Goal: Communication & Community: Answer question/provide support

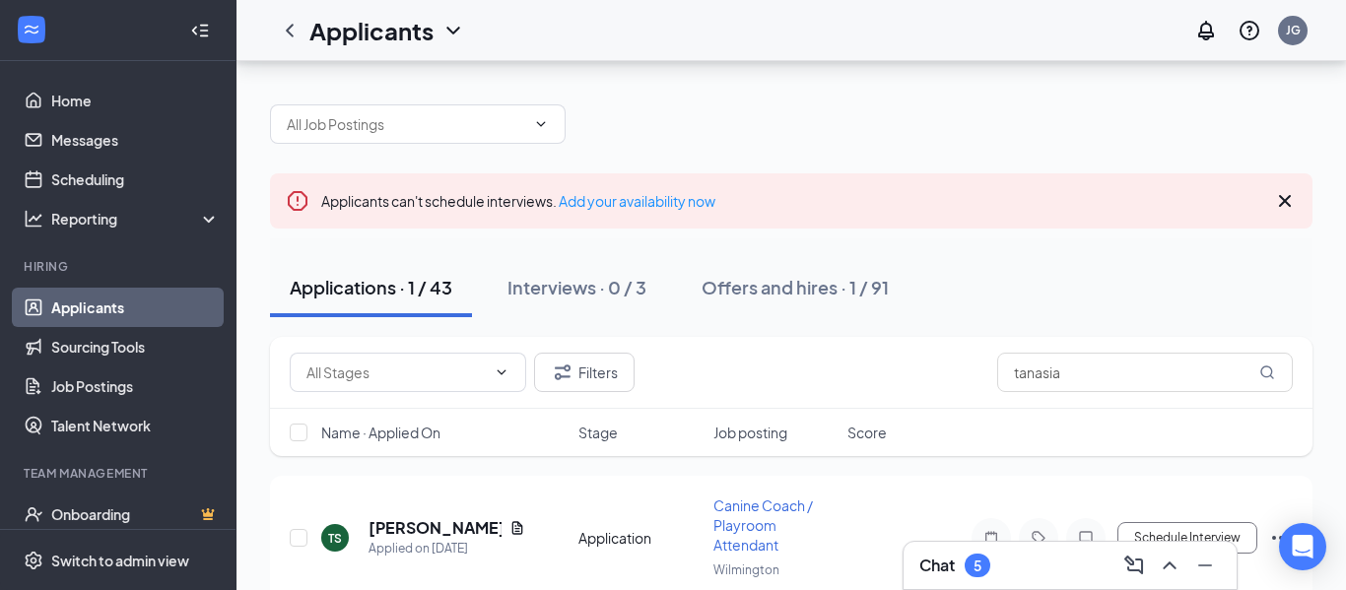
scroll to position [65, 0]
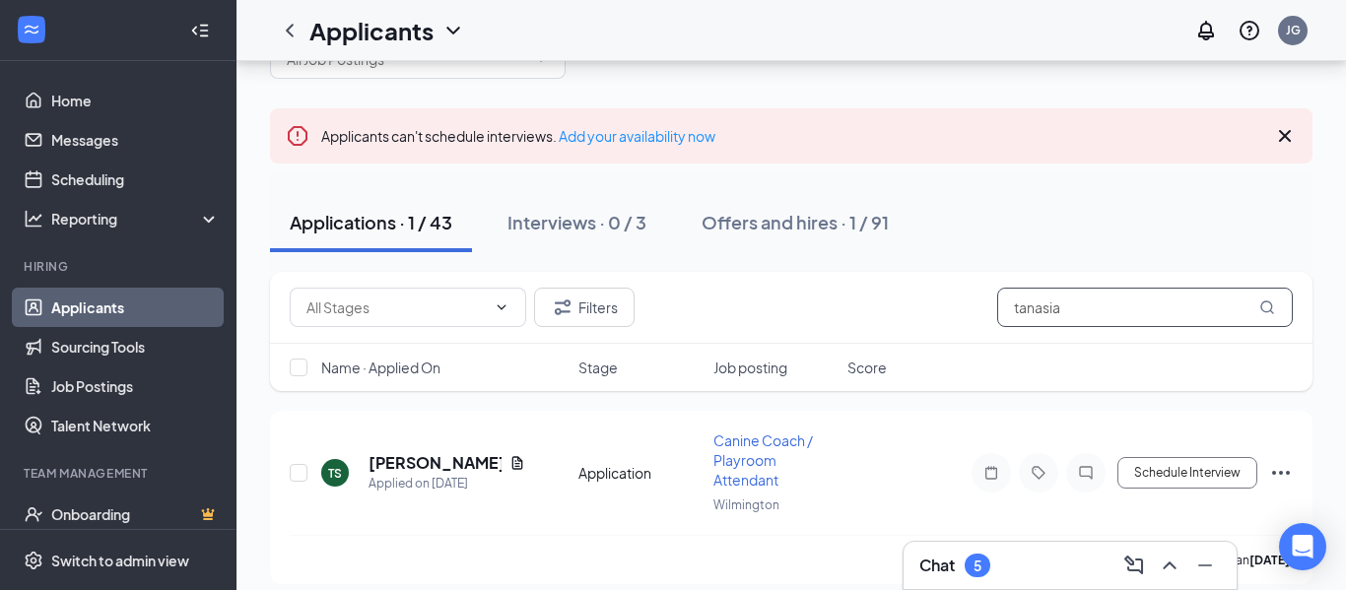
click at [1094, 305] on input "tanasia" at bounding box center [1145, 307] width 296 height 39
drag, startPoint x: 1094, startPoint y: 305, endPoint x: 930, endPoint y: 312, distance: 163.7
click at [930, 312] on div "Filters tanasia" at bounding box center [791, 307] width 1003 height 39
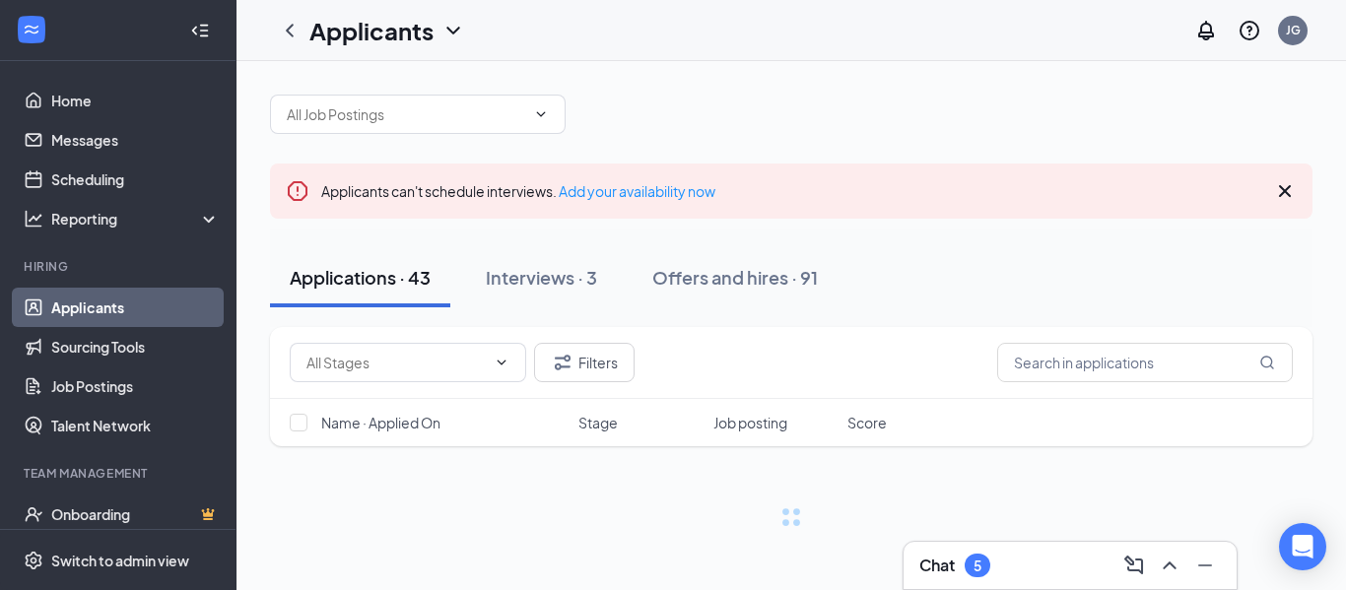
click at [1035, 566] on div "Chat 5" at bounding box center [1069, 566] width 301 height 32
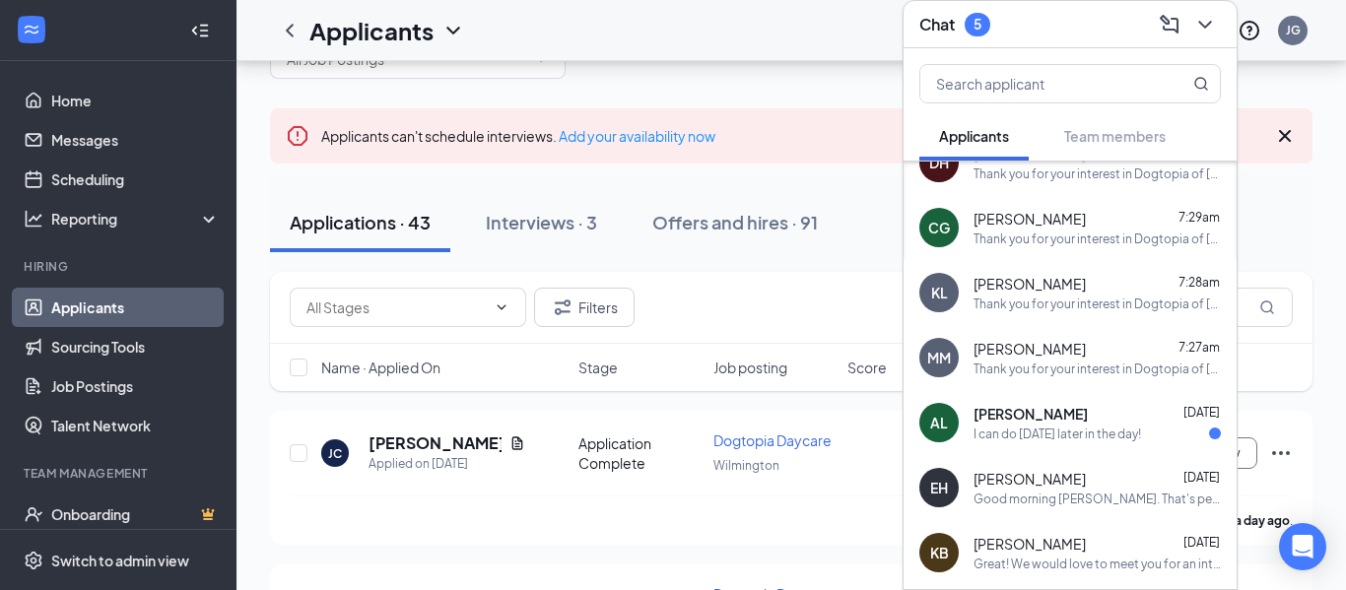
scroll to position [526, 0]
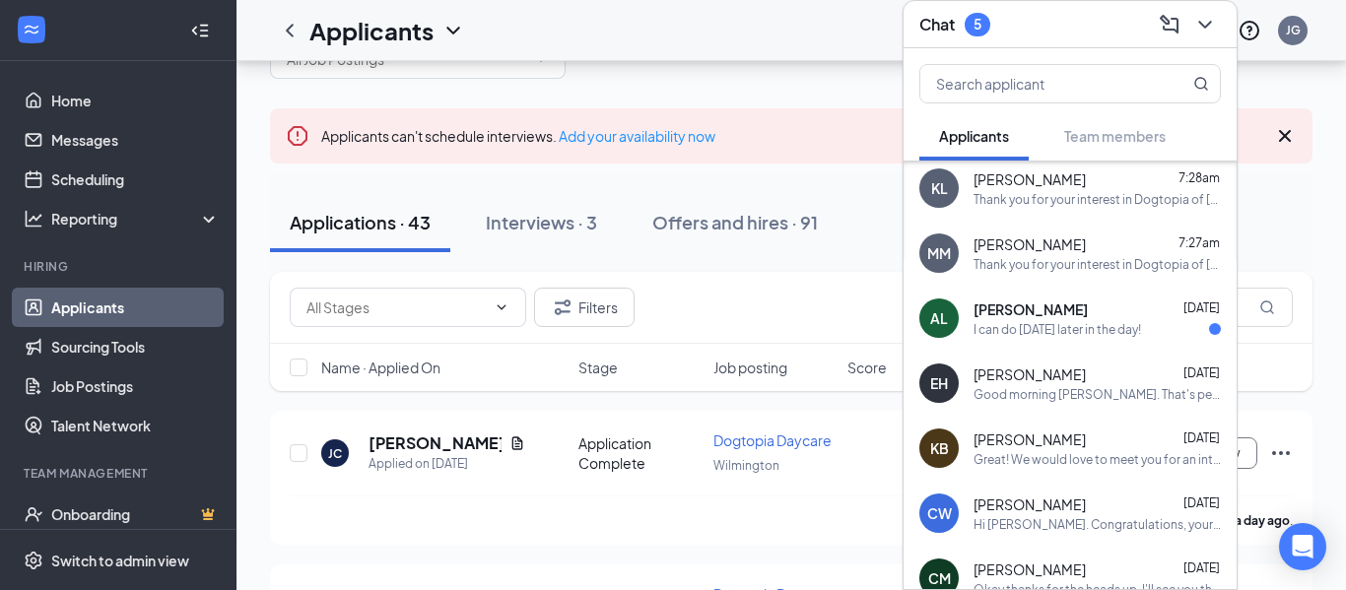
click at [1083, 446] on div "[PERSON_NAME] [DATE]" at bounding box center [1096, 440] width 247 height 20
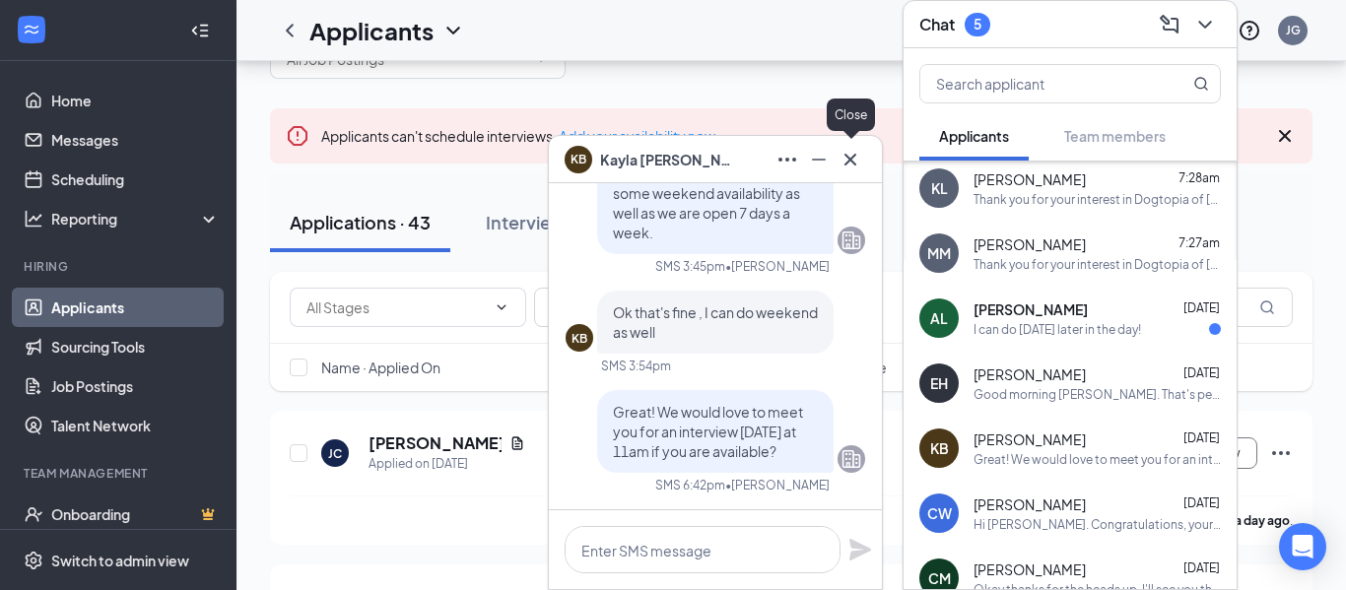
click at [851, 155] on icon "Cross" at bounding box center [850, 160] width 24 height 24
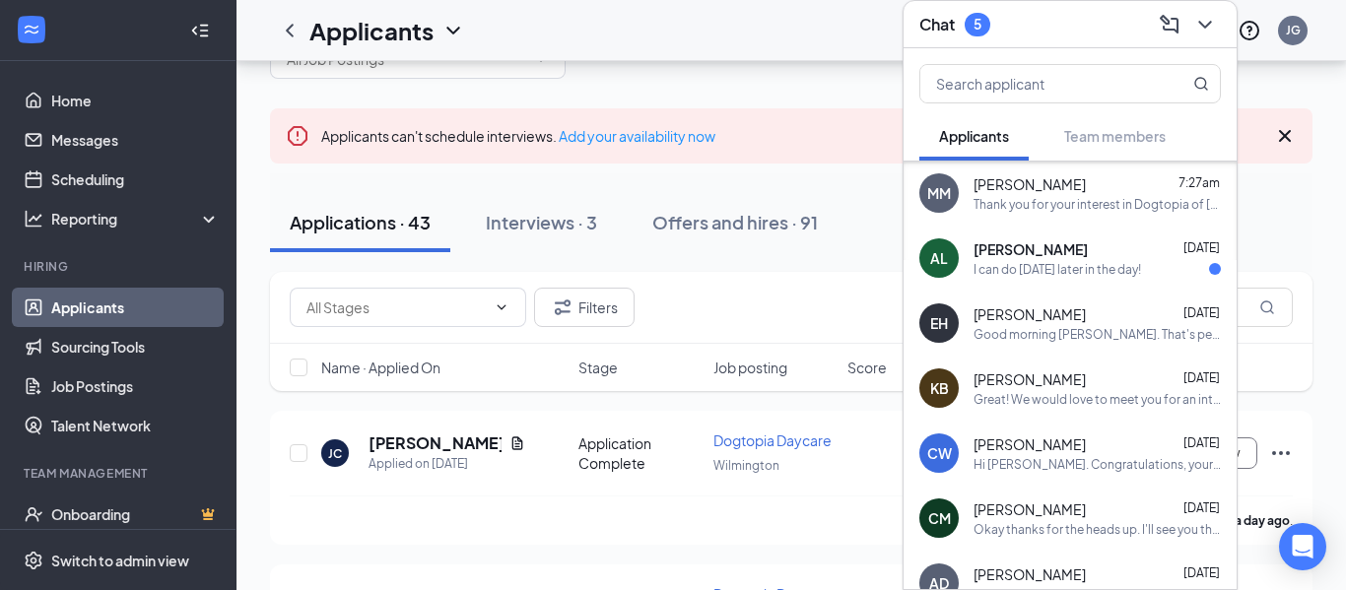
scroll to position [587, 0]
click at [1092, 455] on div "Hi [PERSON_NAME]. Congratulations, your meeting with Dogtopia for Dogtopia Dayc…" at bounding box center [1096, 463] width 247 height 17
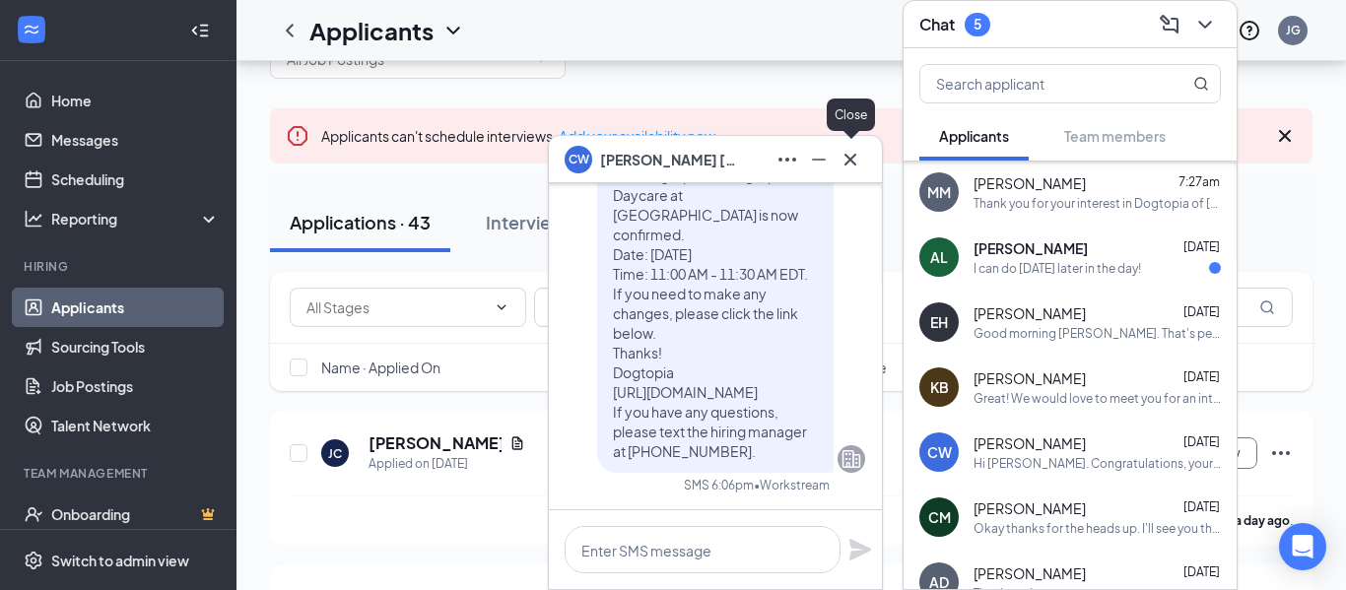
click at [857, 166] on icon "Cross" at bounding box center [850, 160] width 24 height 24
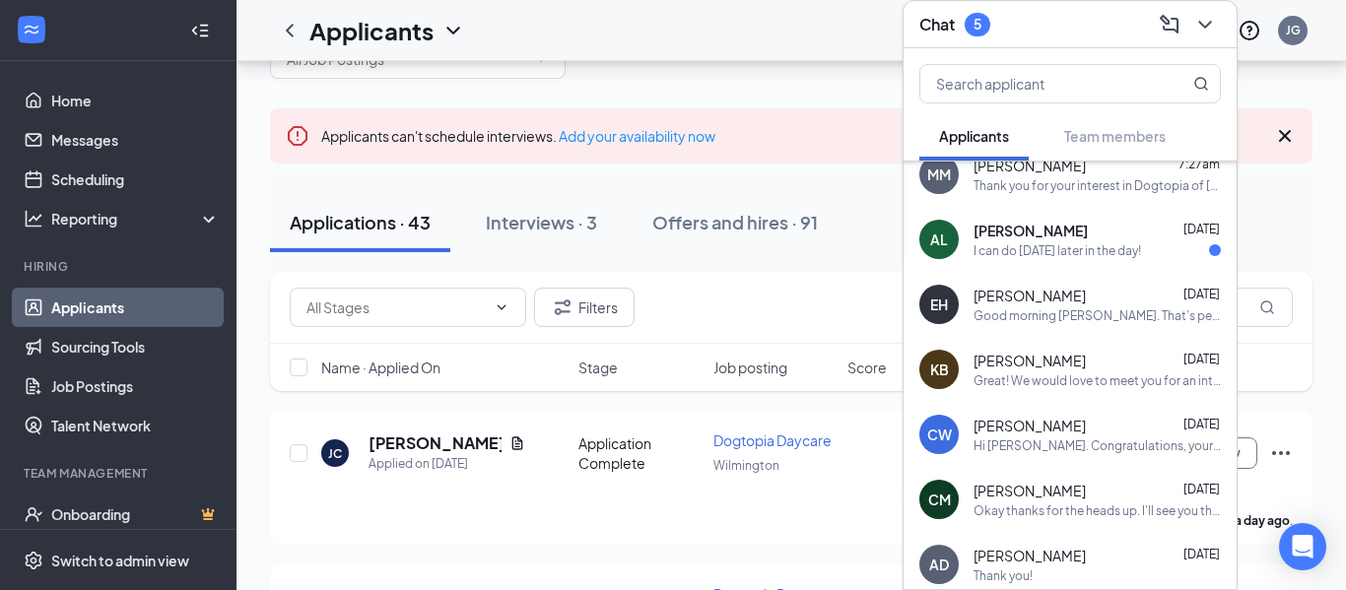
scroll to position [680, 0]
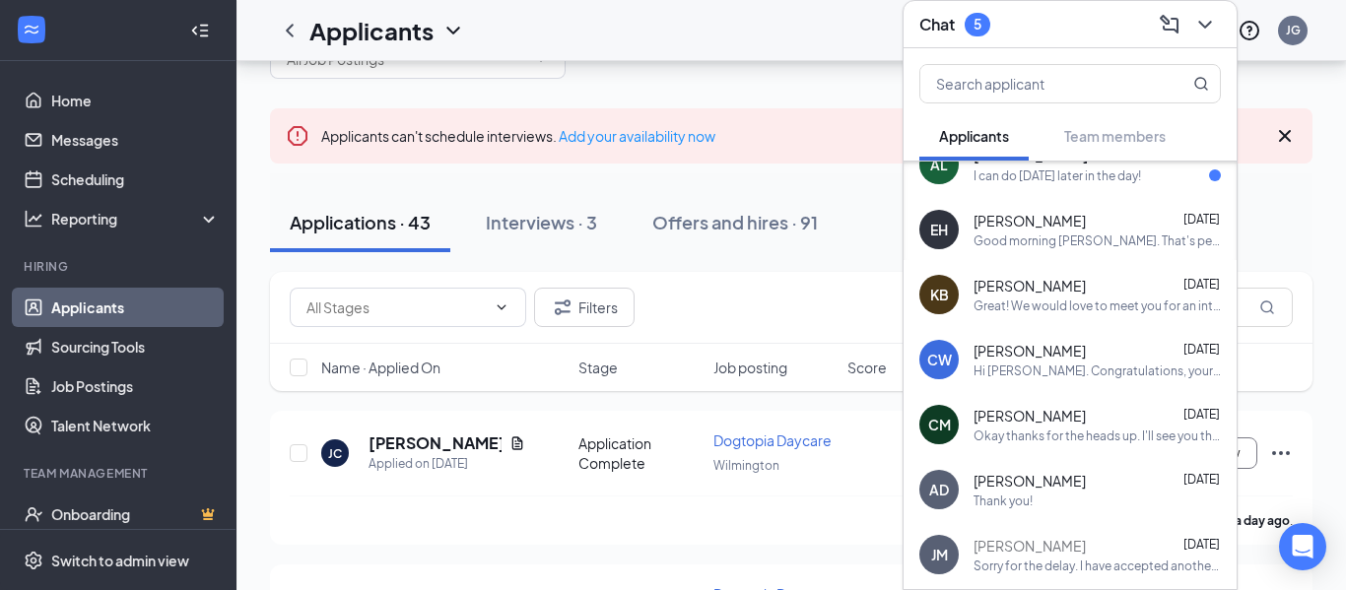
click at [1076, 496] on div "Thank you!" at bounding box center [1096, 501] width 247 height 17
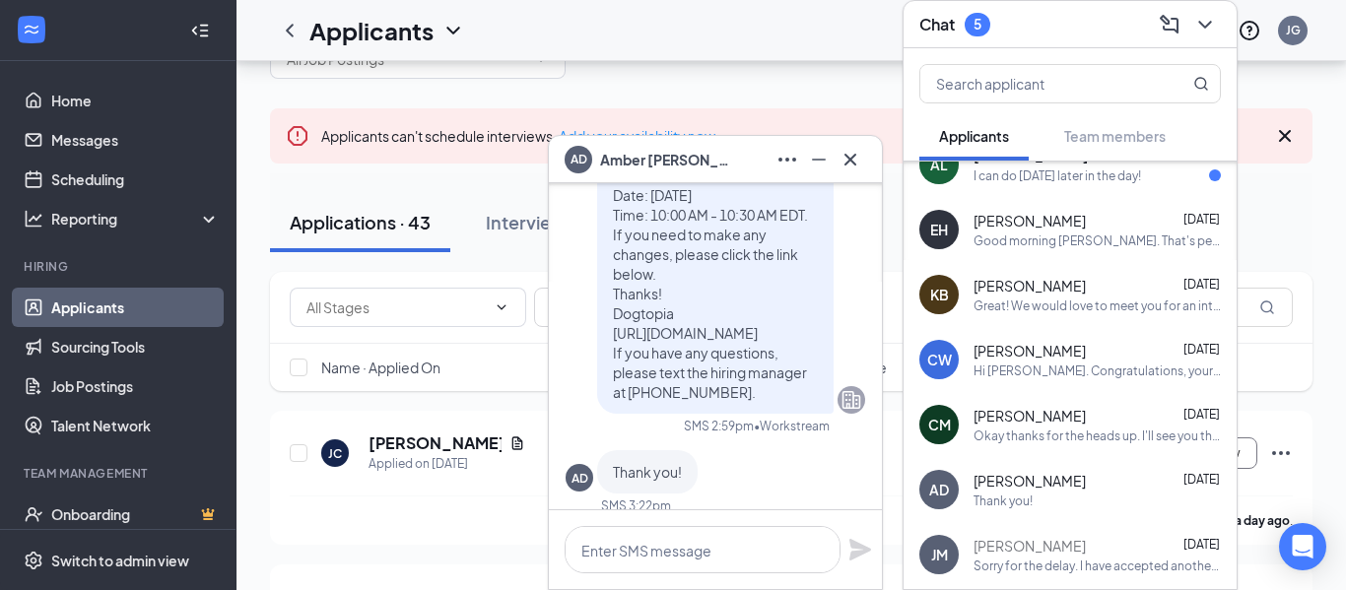
scroll to position [-50, 0]
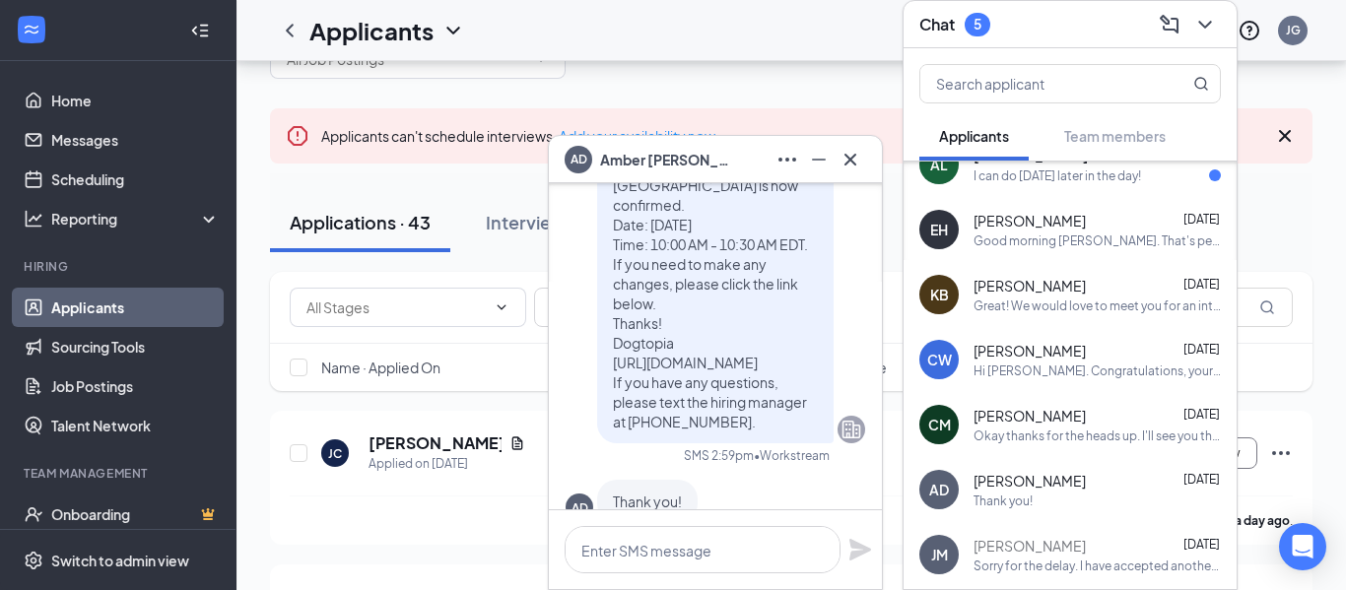
click at [855, 167] on icon "Cross" at bounding box center [850, 160] width 24 height 24
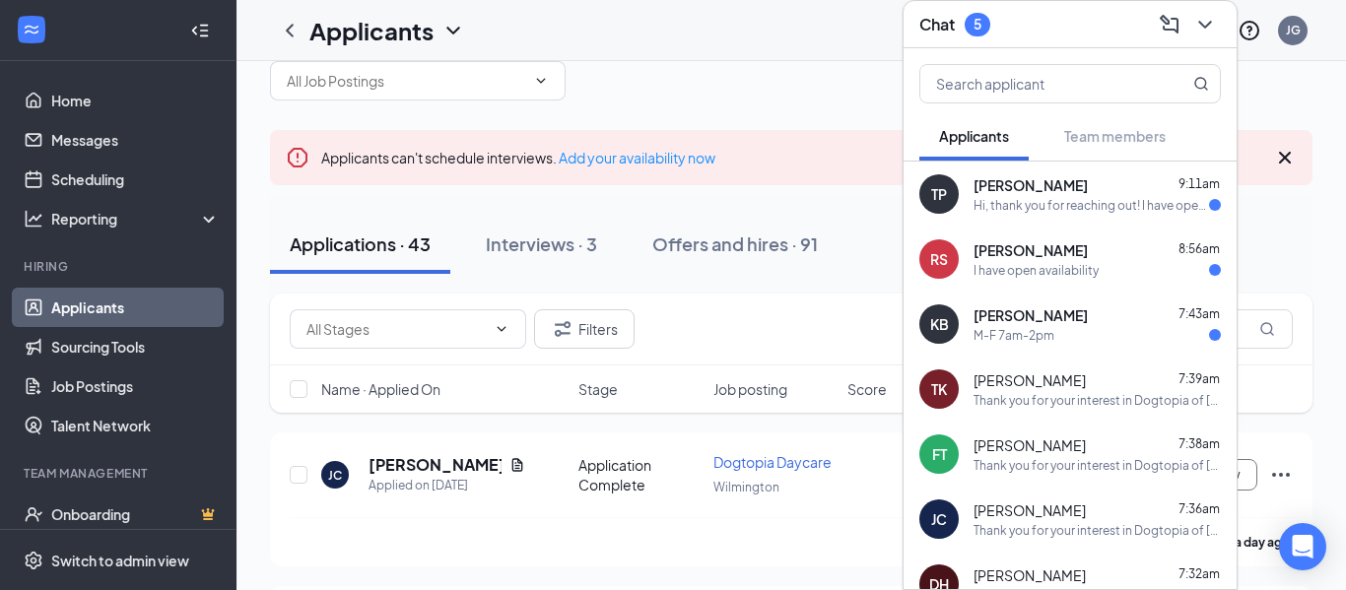
scroll to position [30, 0]
